Goal: Find specific page/section

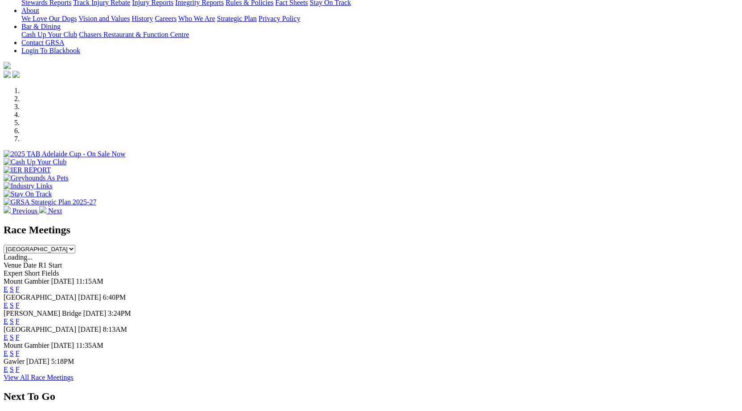
scroll to position [195, 0]
click at [20, 302] on link "F" at bounding box center [18, 306] width 4 height 8
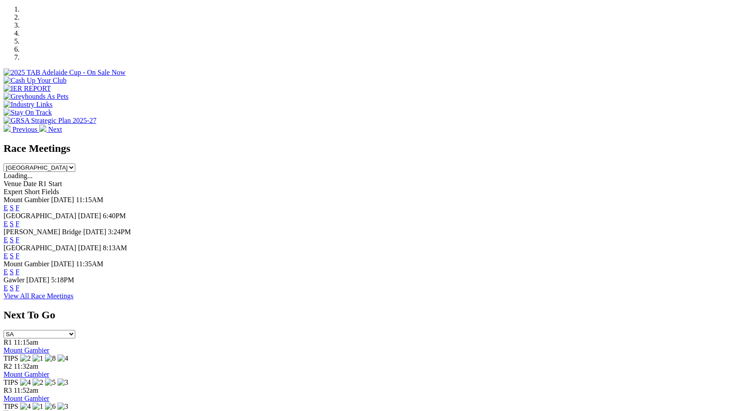
scroll to position [282, 0]
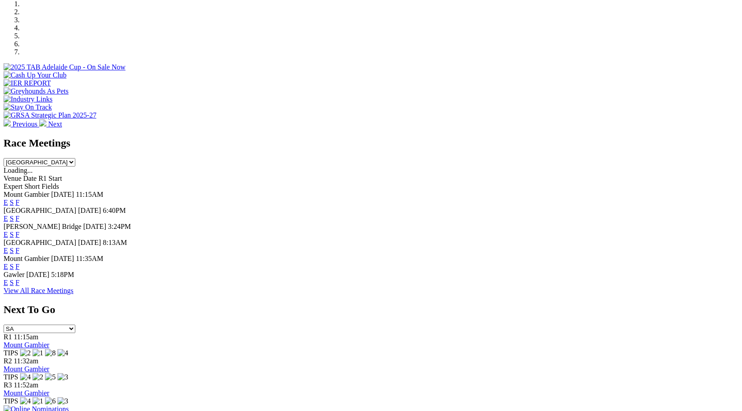
click at [20, 215] on link "F" at bounding box center [18, 219] width 4 height 8
